Goal: Transaction & Acquisition: Purchase product/service

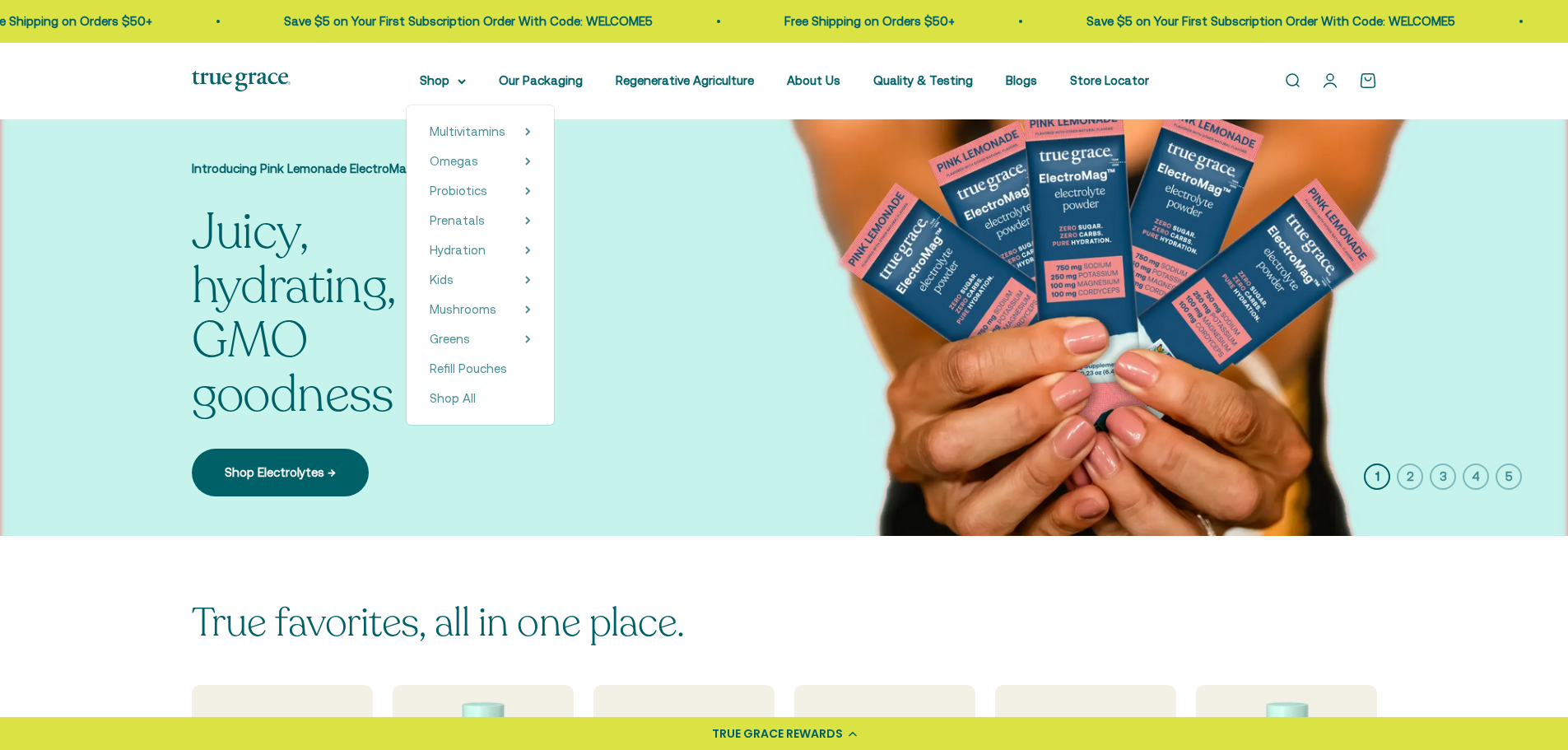
click at [484, 192] on span "Probiotics" at bounding box center [458, 191] width 57 height 14
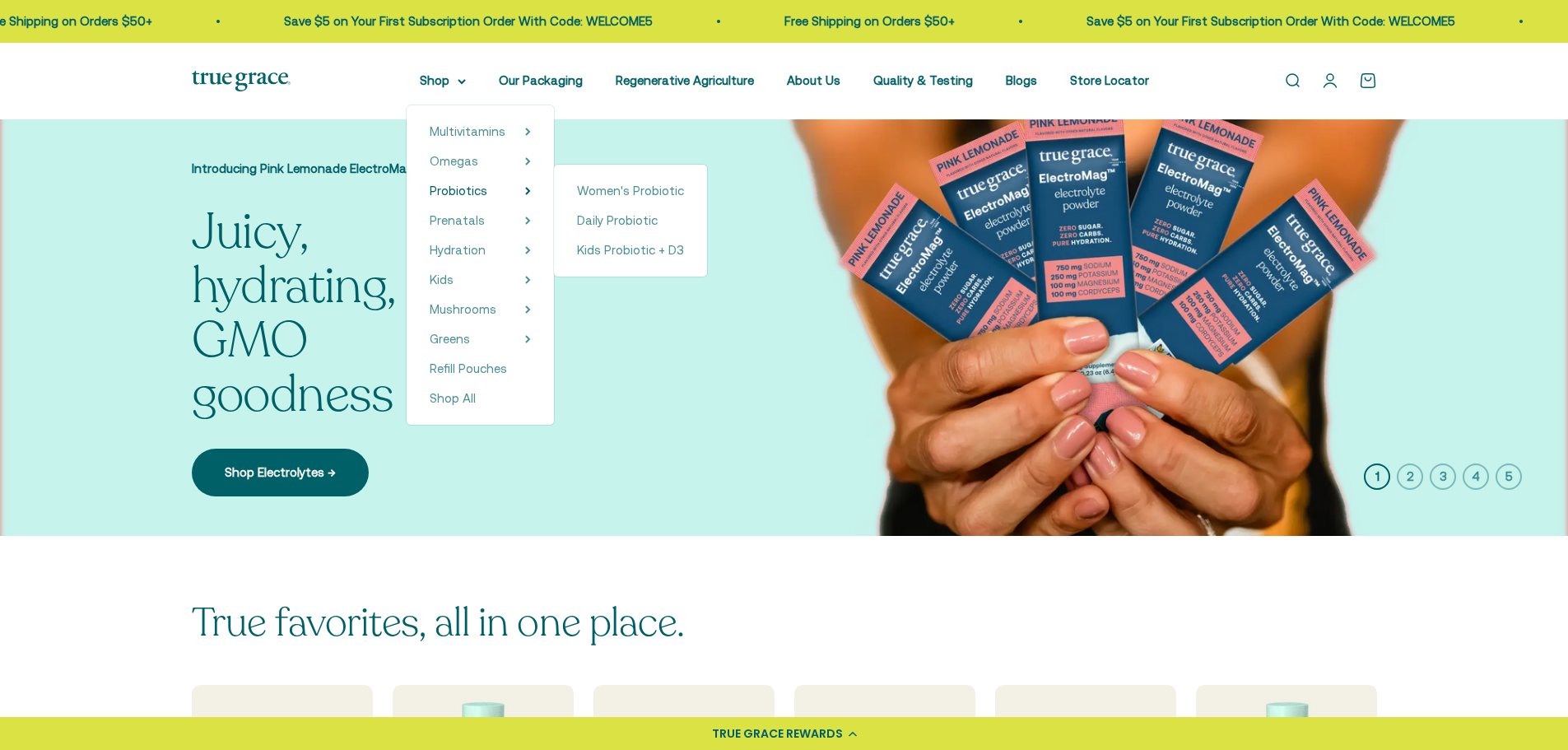
click at [617, 218] on span "Daily Probiotic" at bounding box center [618, 220] width 81 height 14
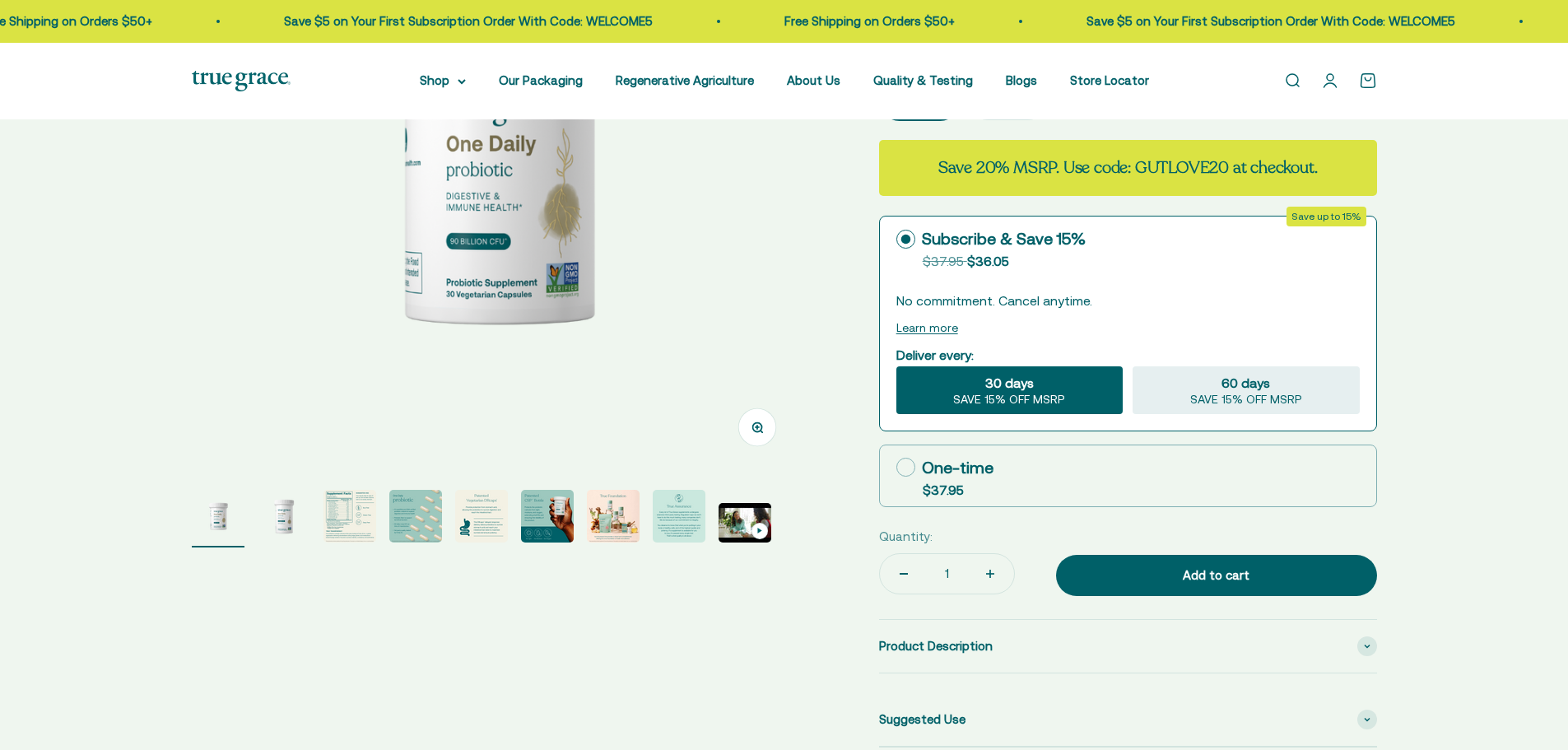
scroll to position [308, 0]
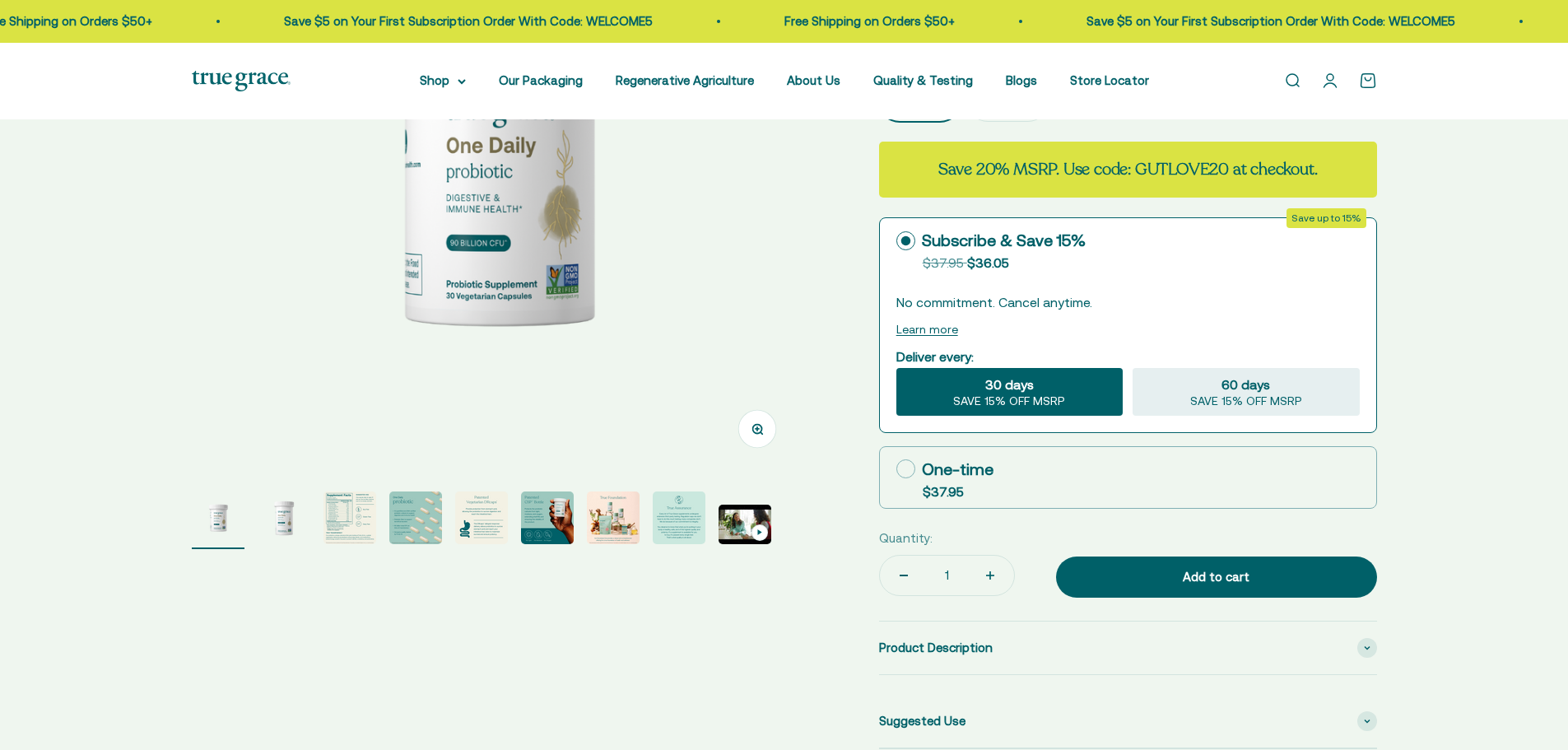
select select "3"
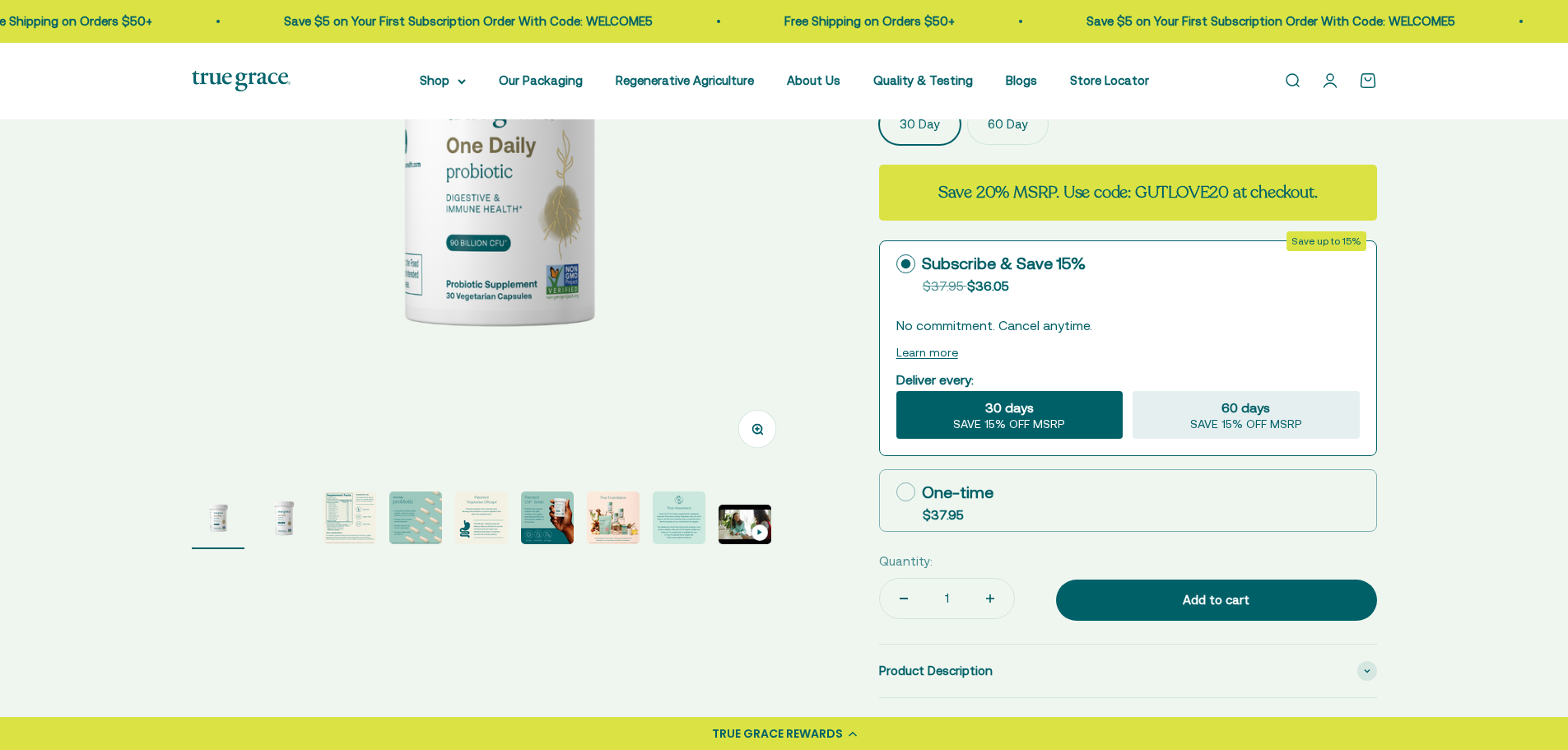
click at [384, 526] on page-dots at bounding box center [496, 520] width 609 height 57
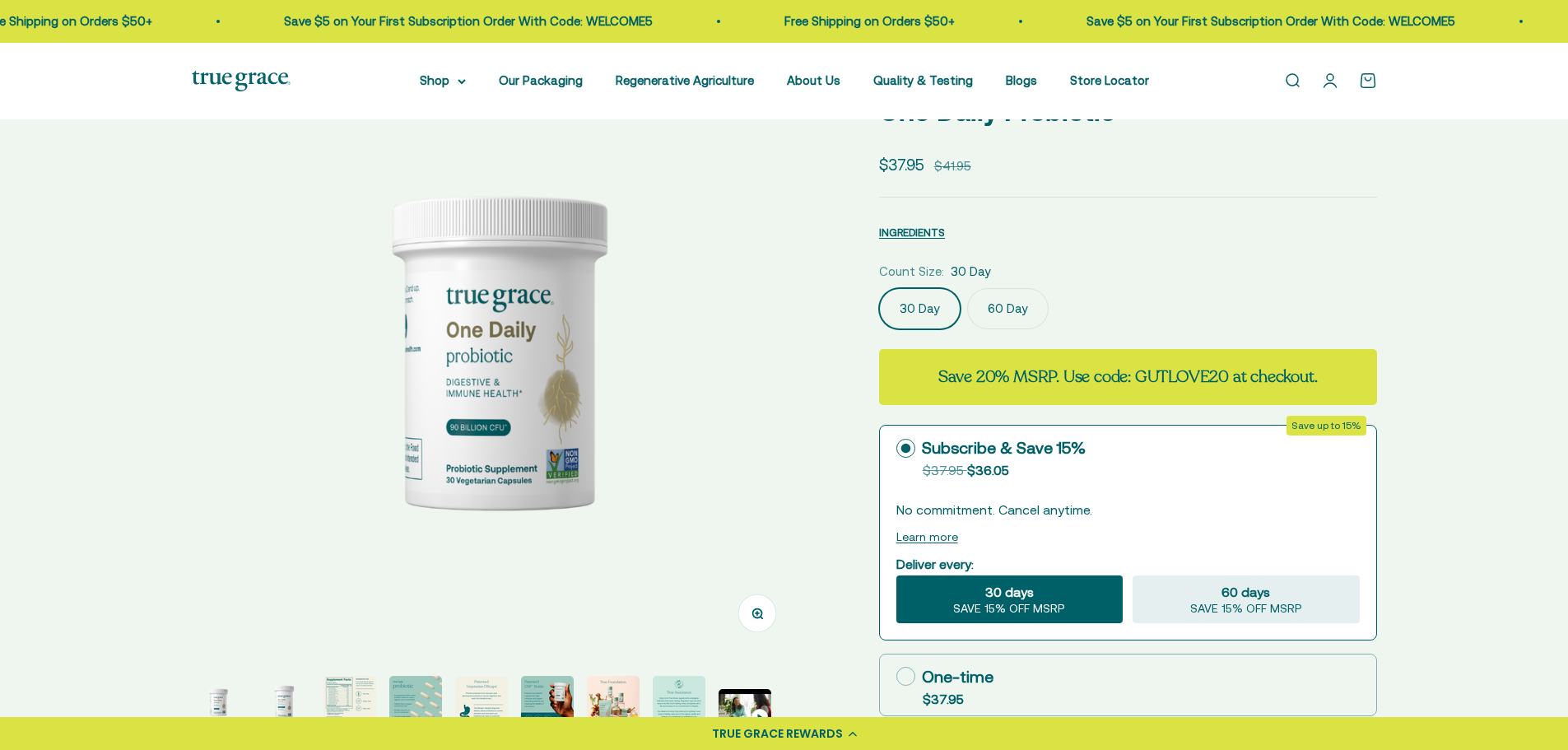
scroll to position [185, 0]
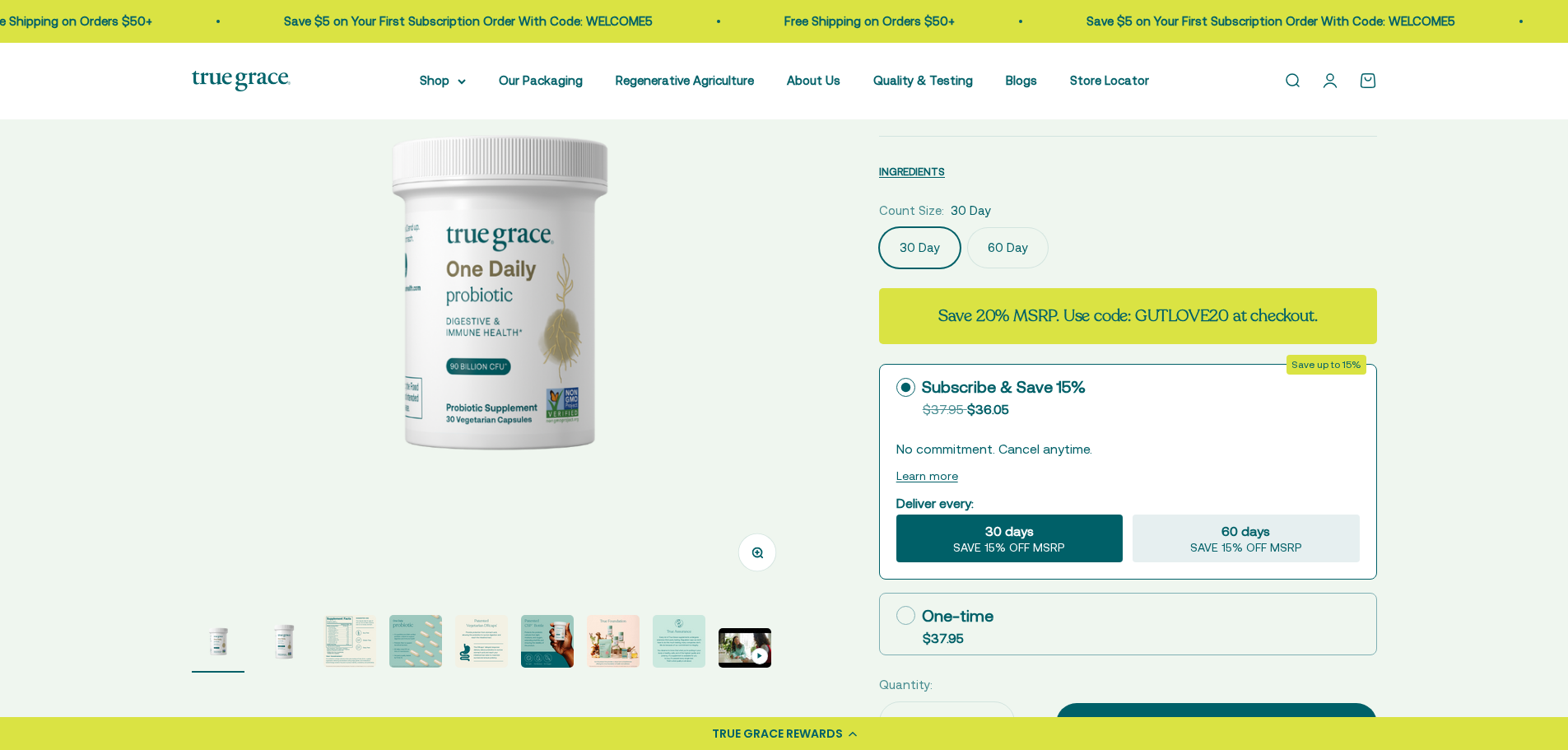
click at [347, 637] on img "Go to item 3" at bounding box center [349, 640] width 52 height 52
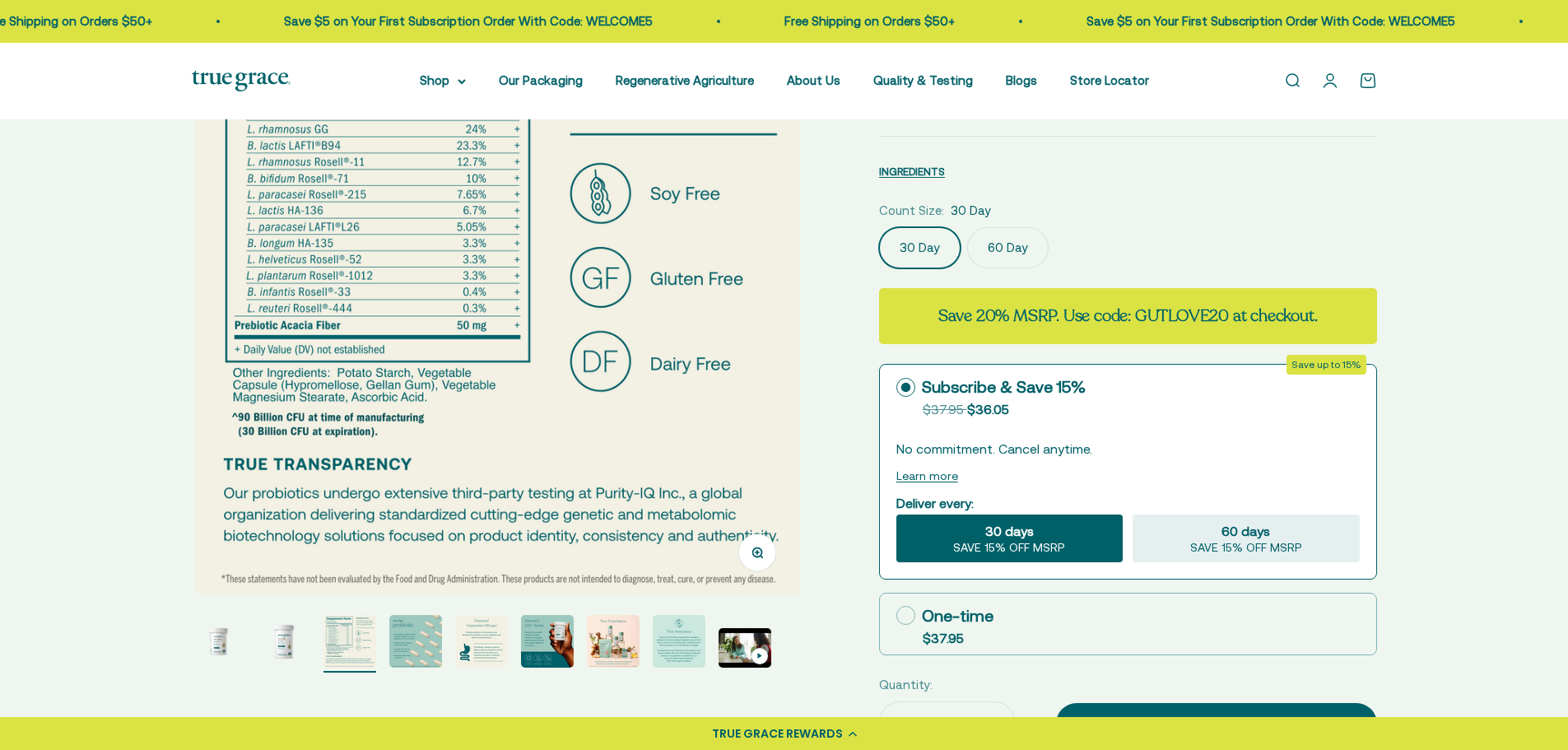
scroll to position [0, 1256]
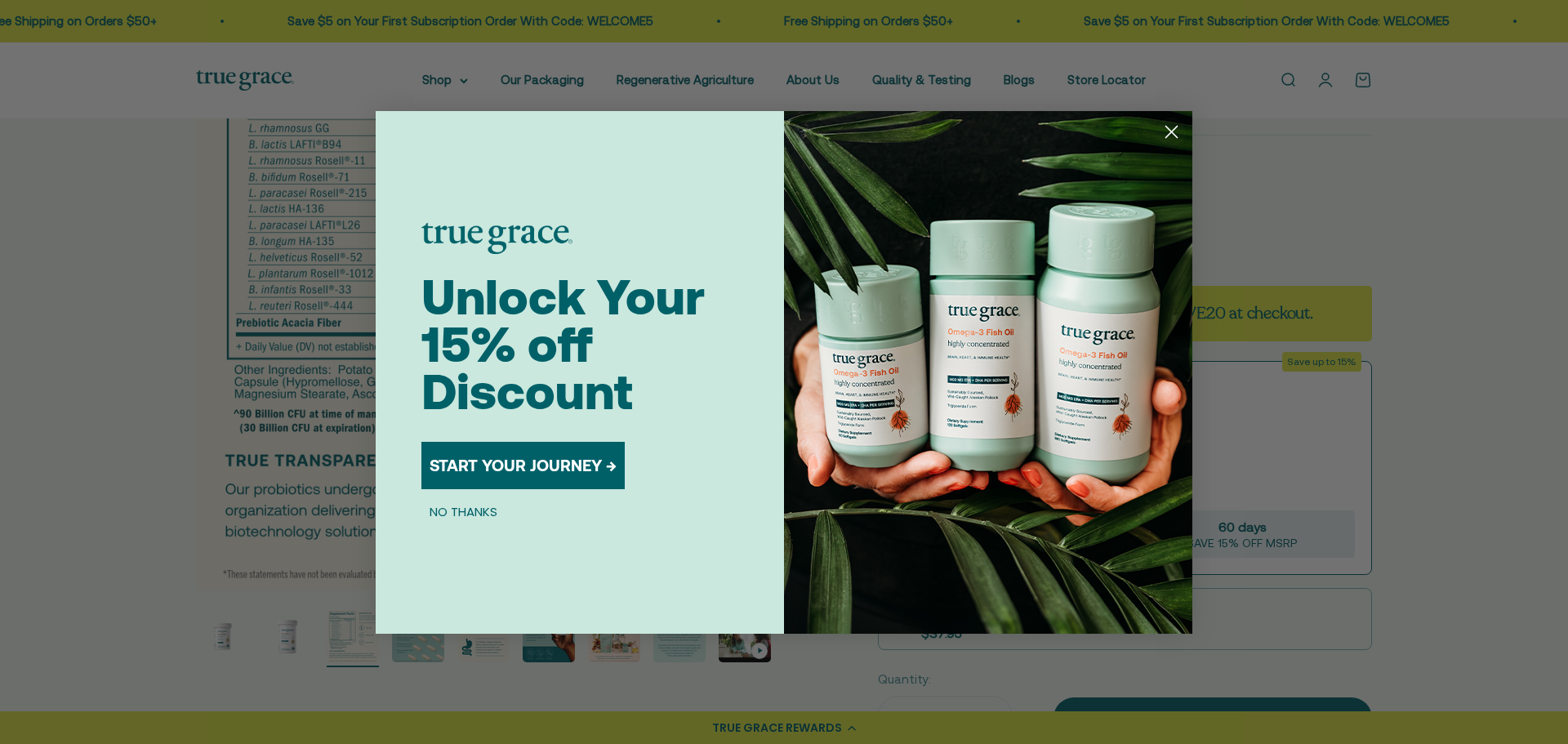
click at [1169, 133] on circle "Close dialog" at bounding box center [1171, 130] width 26 height 26
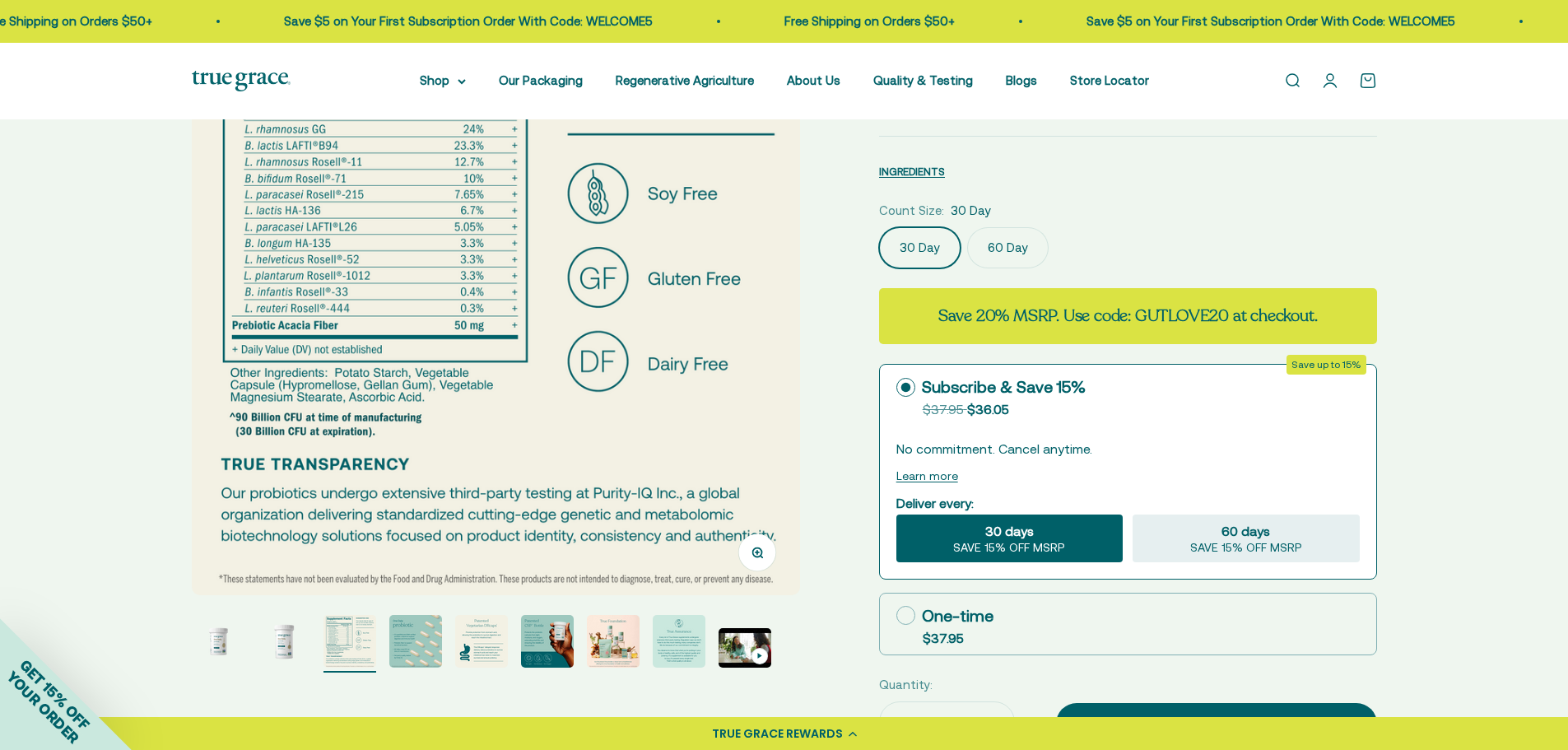
scroll to position [144, 0]
